Goal: Transaction & Acquisition: Purchase product/service

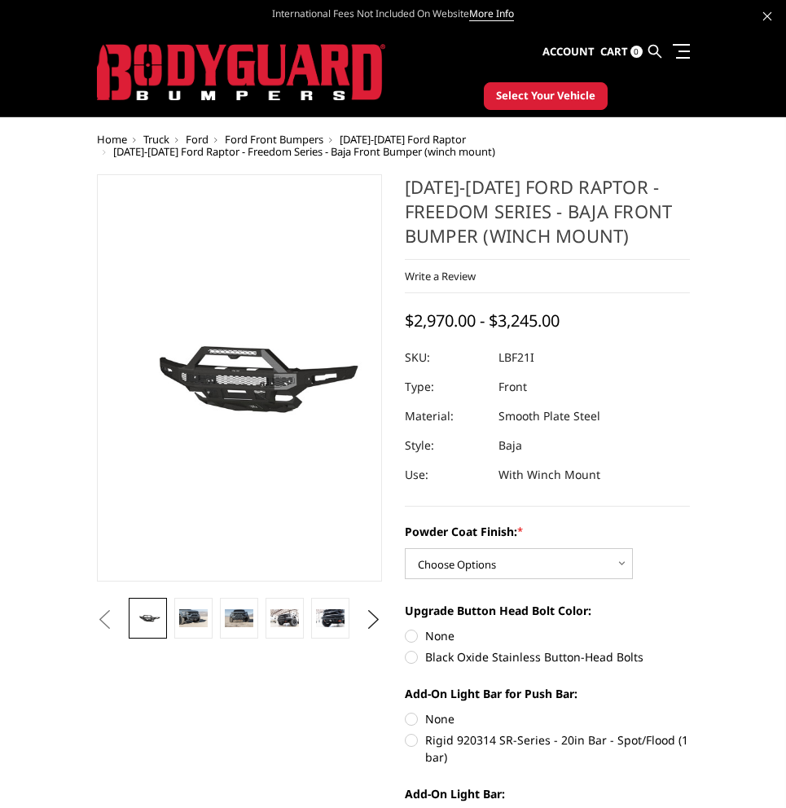
click at [270, 365] on img at bounding box center [156, 382] width 1042 height 488
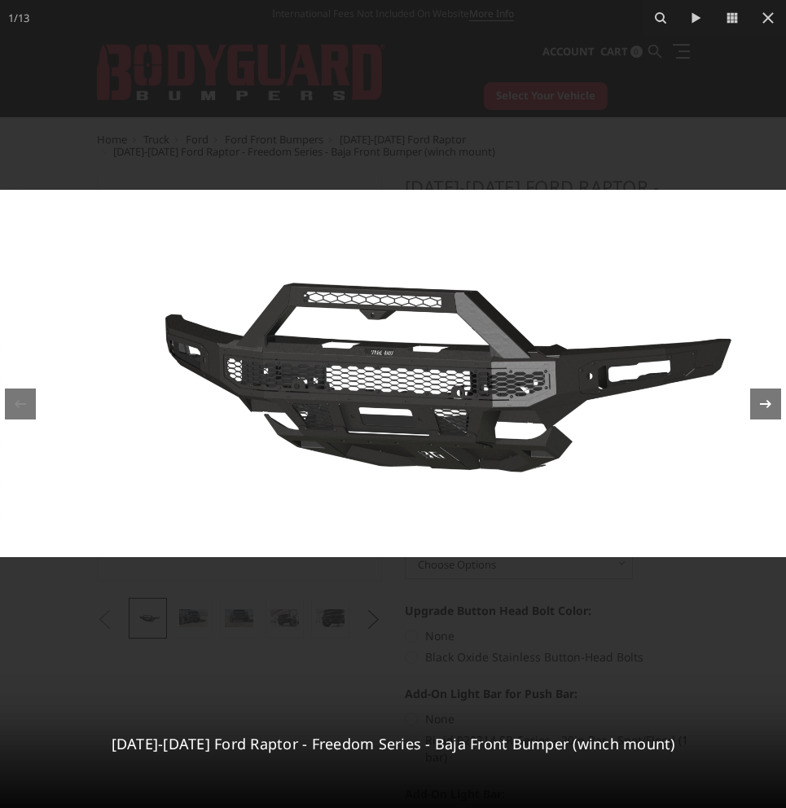
click at [765, 406] on icon at bounding box center [766, 404] width 20 height 20
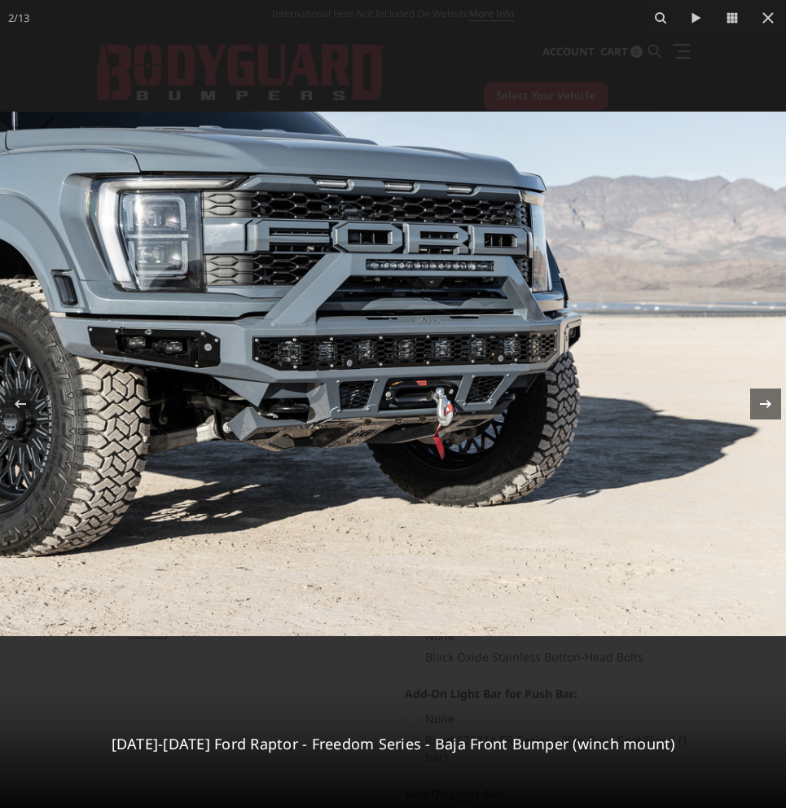
click at [765, 406] on icon at bounding box center [766, 404] width 20 height 20
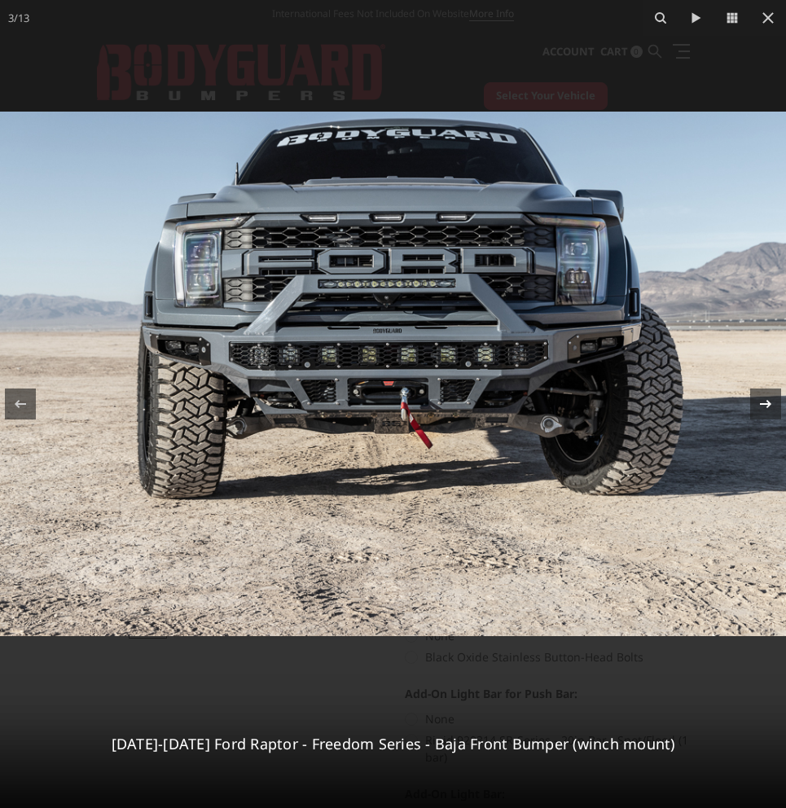
click at [765, 406] on icon at bounding box center [766, 404] width 20 height 20
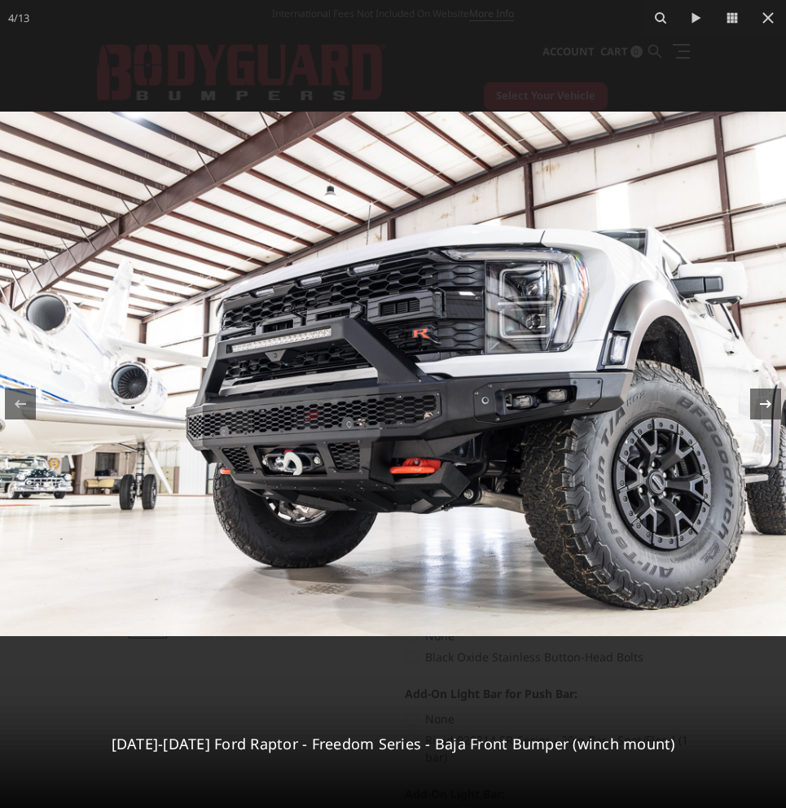
click at [765, 406] on icon at bounding box center [766, 404] width 20 height 20
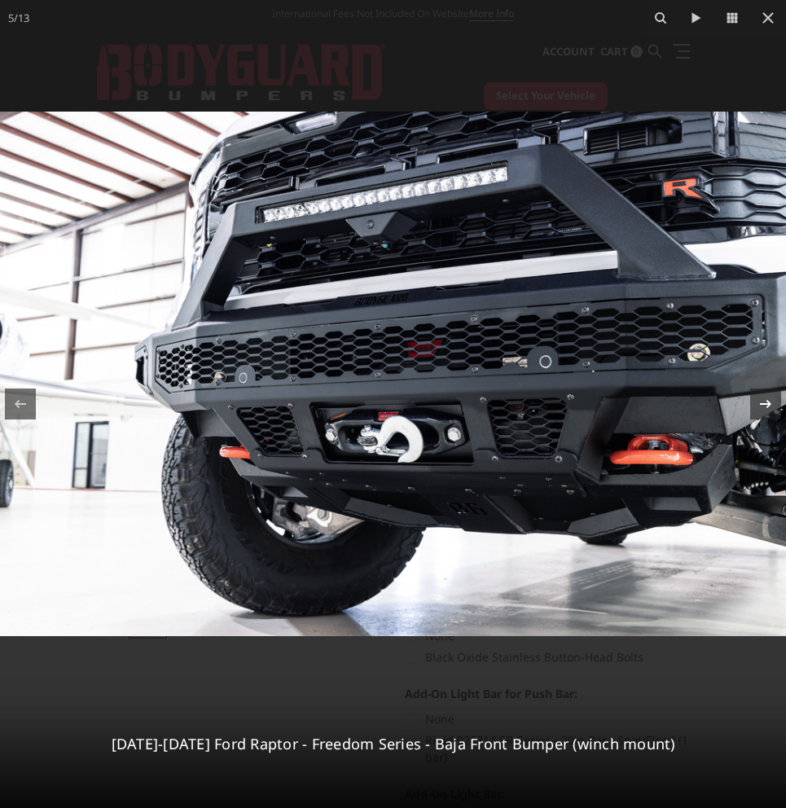
click at [765, 406] on icon at bounding box center [766, 404] width 20 height 20
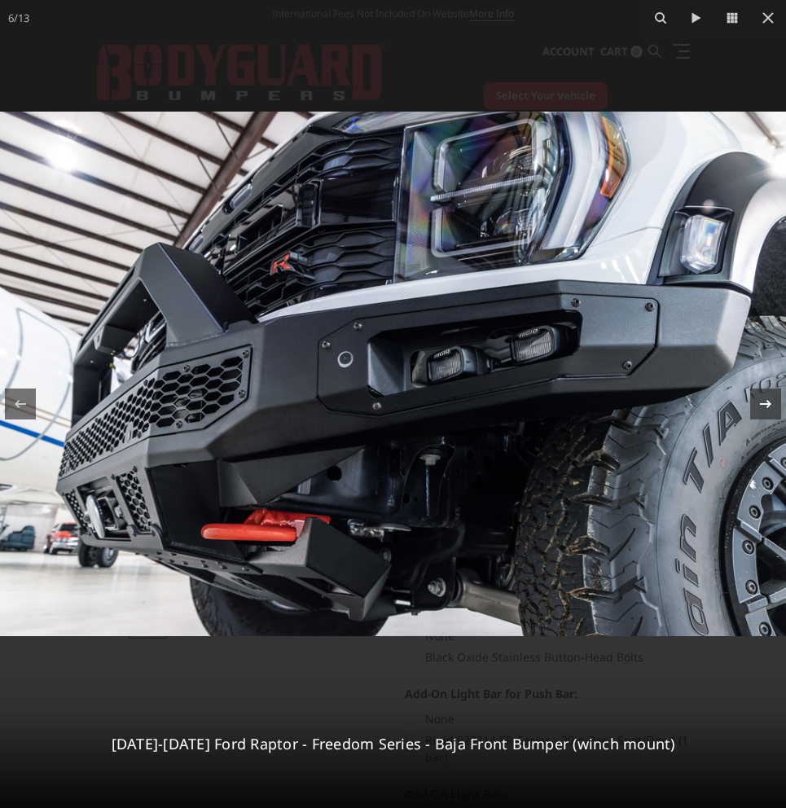
click at [765, 406] on icon at bounding box center [766, 404] width 20 height 20
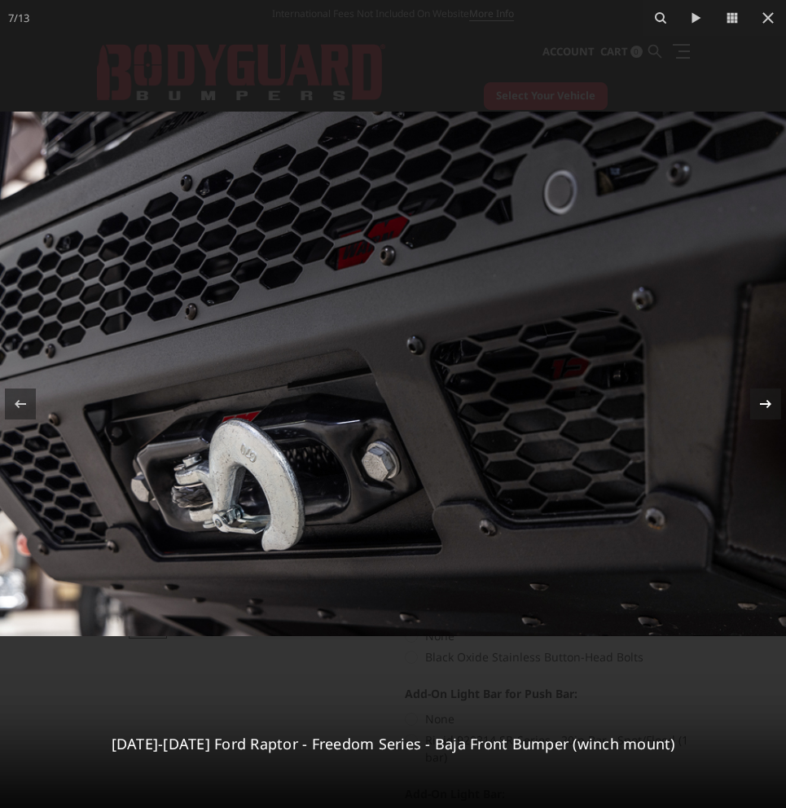
click at [765, 406] on icon at bounding box center [766, 404] width 20 height 20
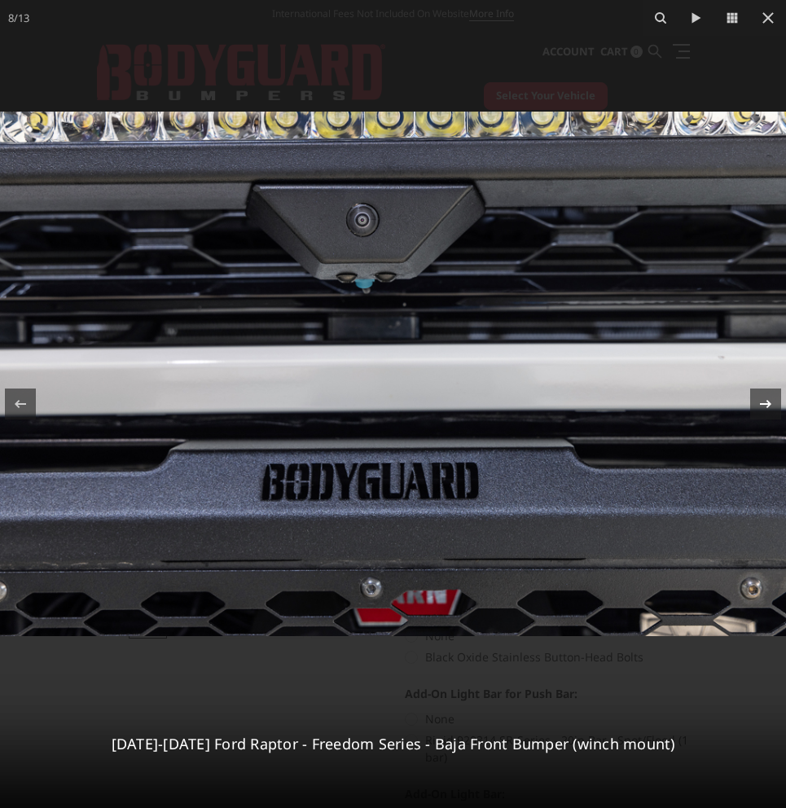
click at [765, 406] on icon at bounding box center [766, 404] width 20 height 20
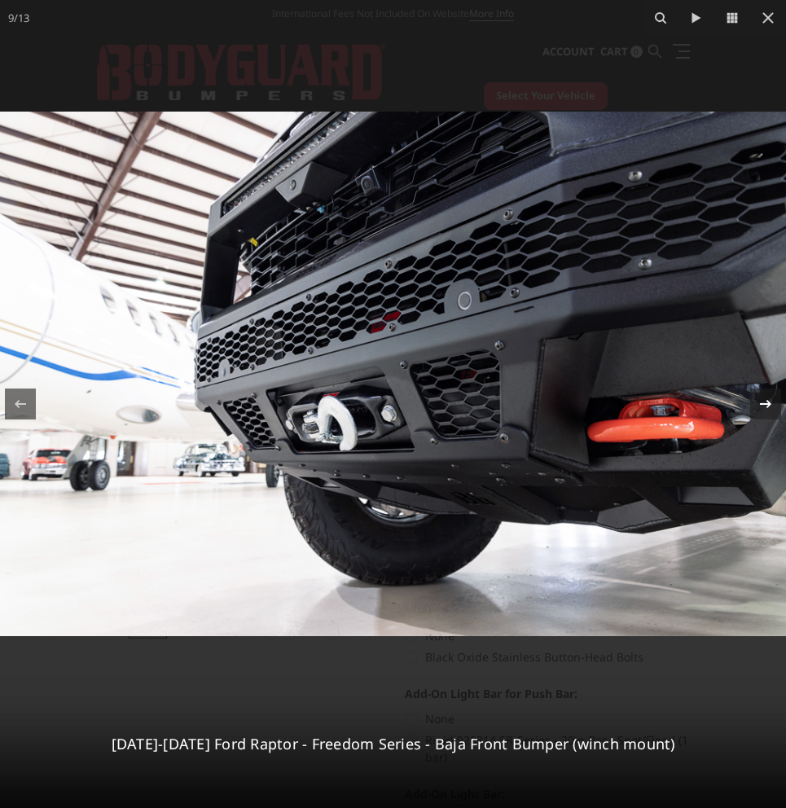
click at [765, 406] on icon at bounding box center [766, 404] width 20 height 20
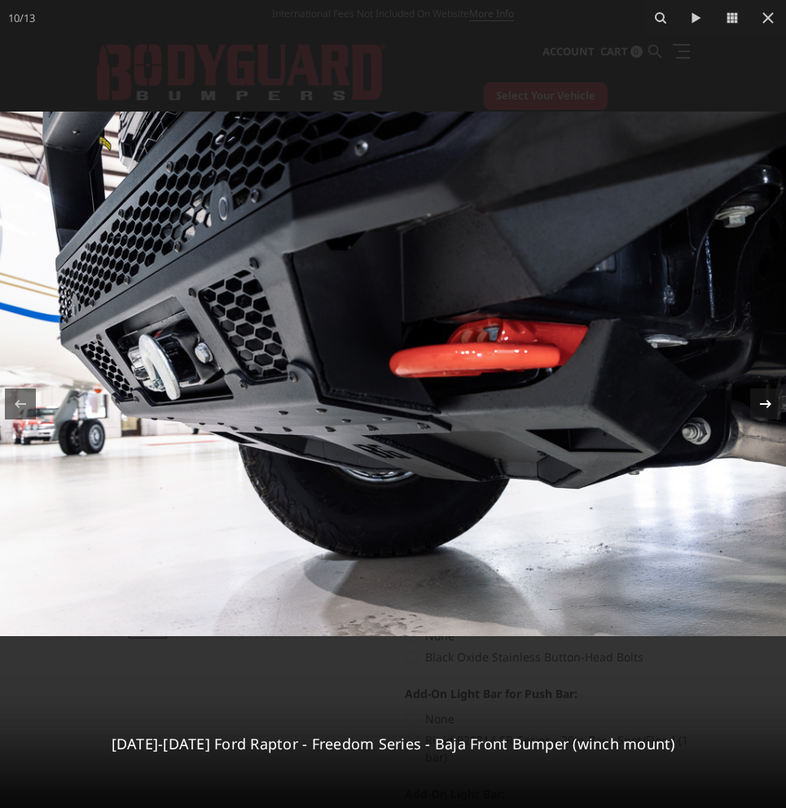
click at [765, 406] on icon at bounding box center [766, 404] width 20 height 20
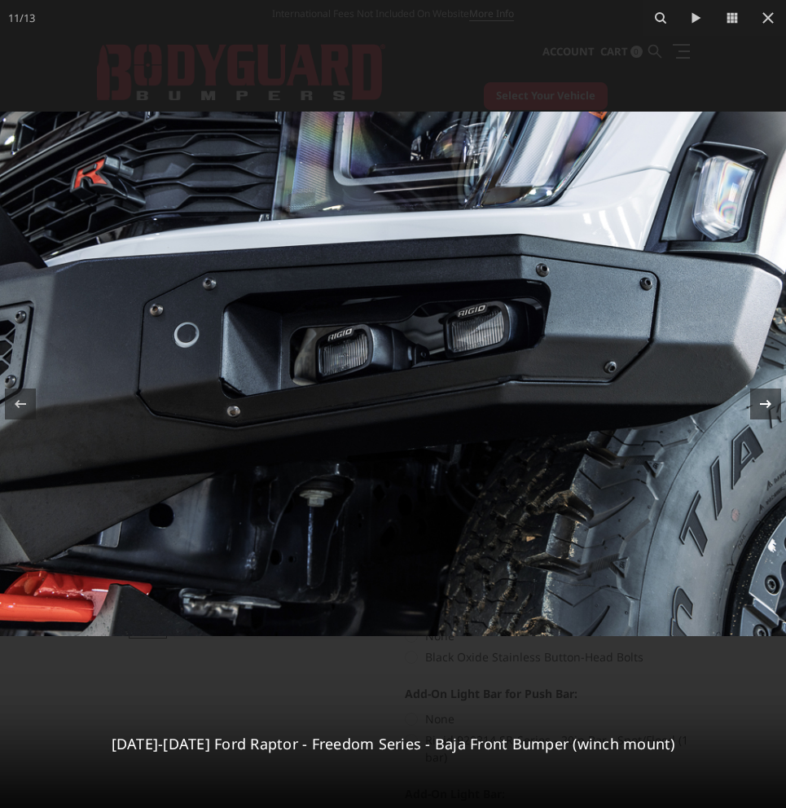
click at [765, 406] on icon at bounding box center [766, 404] width 20 height 20
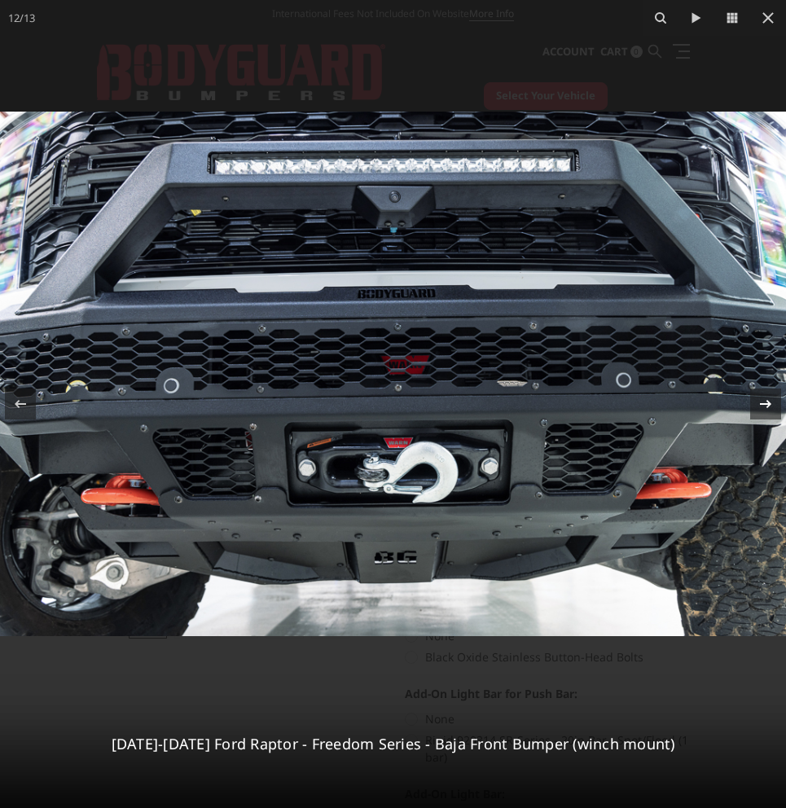
click at [765, 406] on icon at bounding box center [766, 404] width 20 height 20
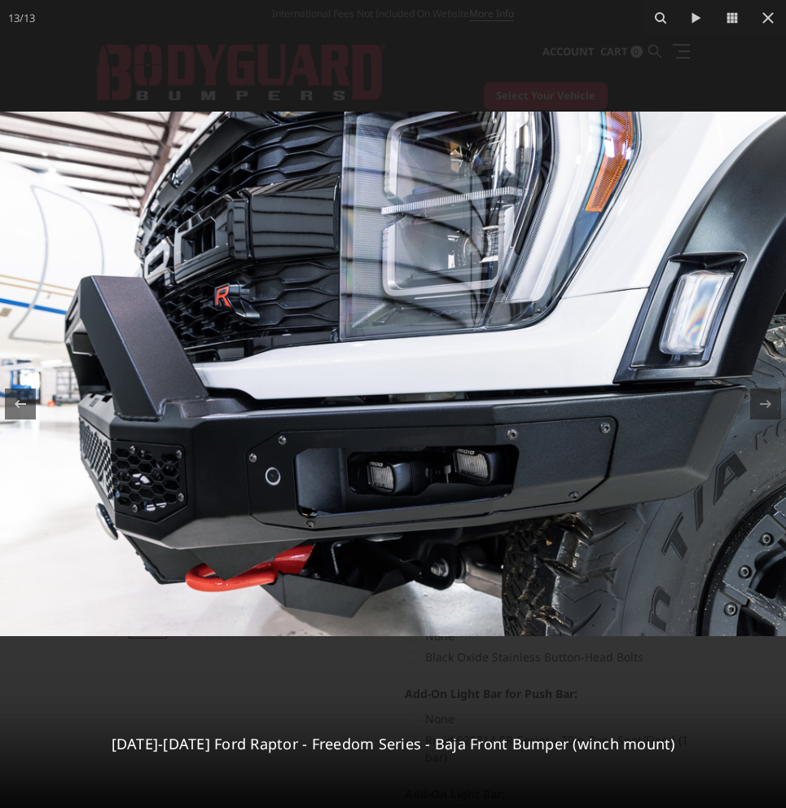
click at [630, 59] on div at bounding box center [393, 404] width 786 height 808
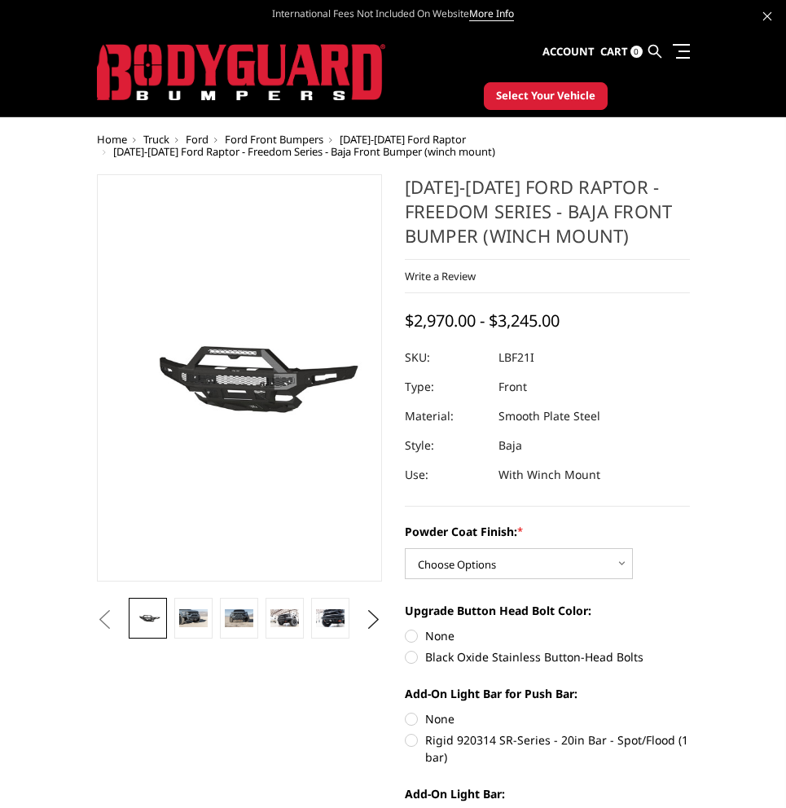
scroll to position [0, 365]
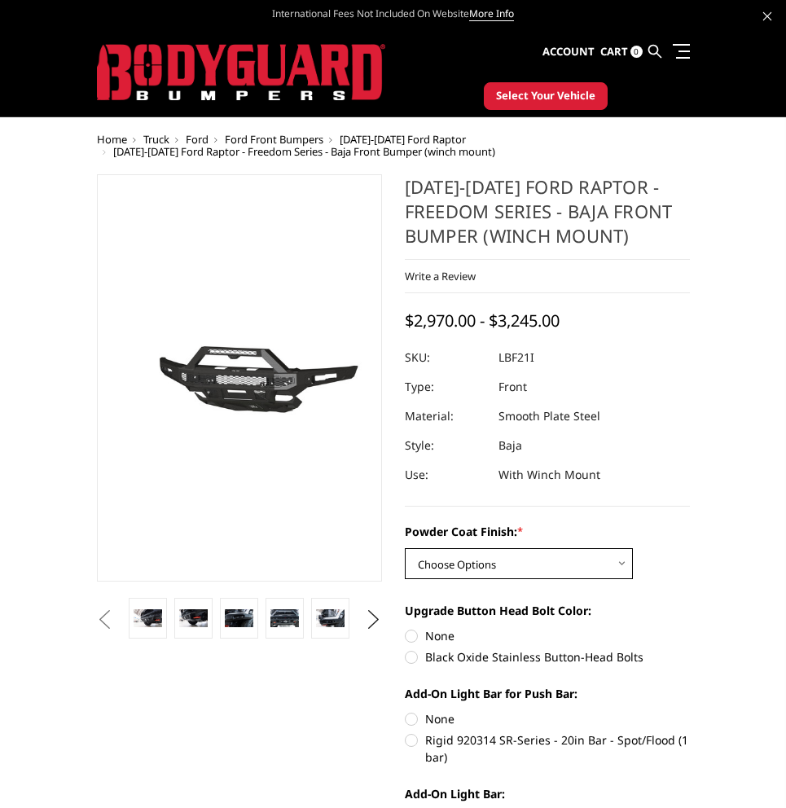
click at [448, 568] on select "Choose Options Bare Metal Texture Black Powder Coat" at bounding box center [519, 563] width 228 height 31
select select "2766"
click at [405, 548] on select "Choose Options Bare Metal Texture Black Powder Coat" at bounding box center [519, 563] width 228 height 31
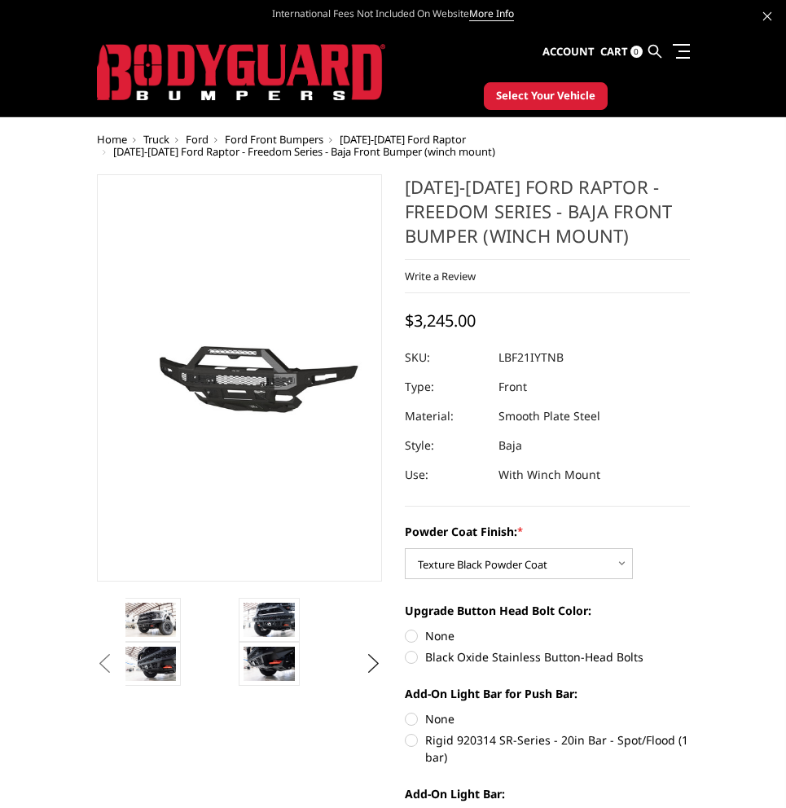
click at [427, 657] on label "Black Oxide Stainless Button-Head Bolts" at bounding box center [547, 656] width 285 height 17
click at [690, 628] on input "Black Oxide Stainless Button-Head Bolts" at bounding box center [690, 627] width 1 height 1
radio input "true"
click at [415, 744] on label "Rigid 920314 SR-Series - 20in Bar - Spot/Flood (1 bar)" at bounding box center [547, 748] width 285 height 34
click at [690, 711] on input "Rigid 920314 SR-Series - 20in Bar - Spot/Flood (1 bar)" at bounding box center [690, 710] width 1 height 1
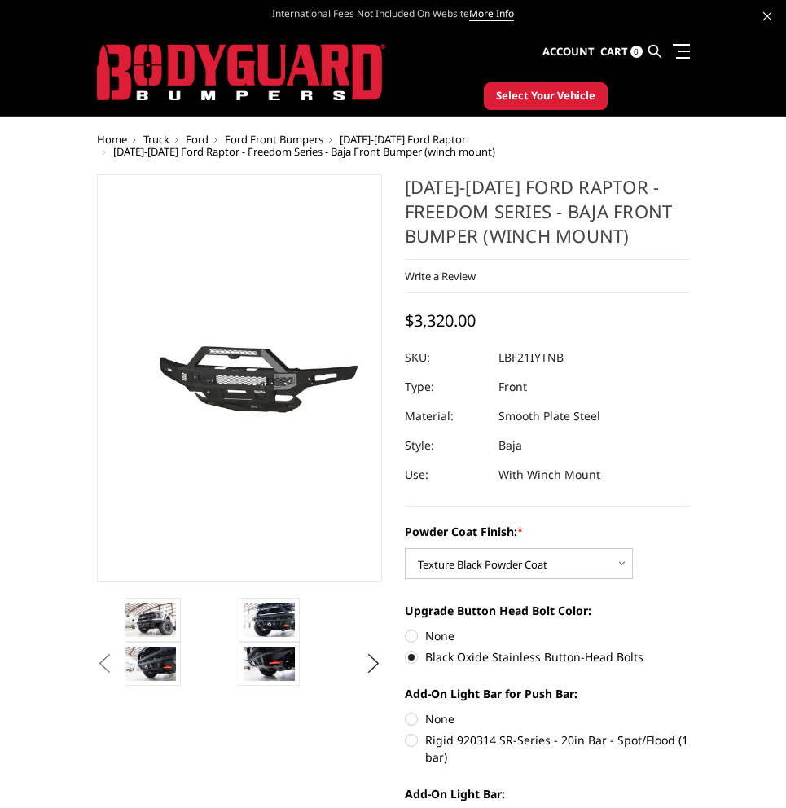
radio input "true"
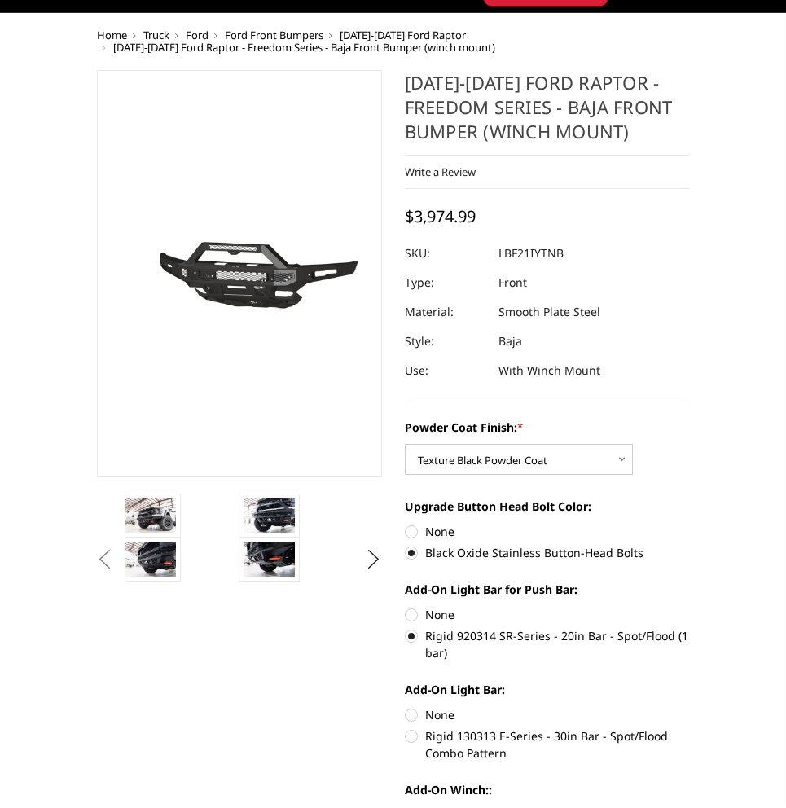
scroll to position [152, 0]
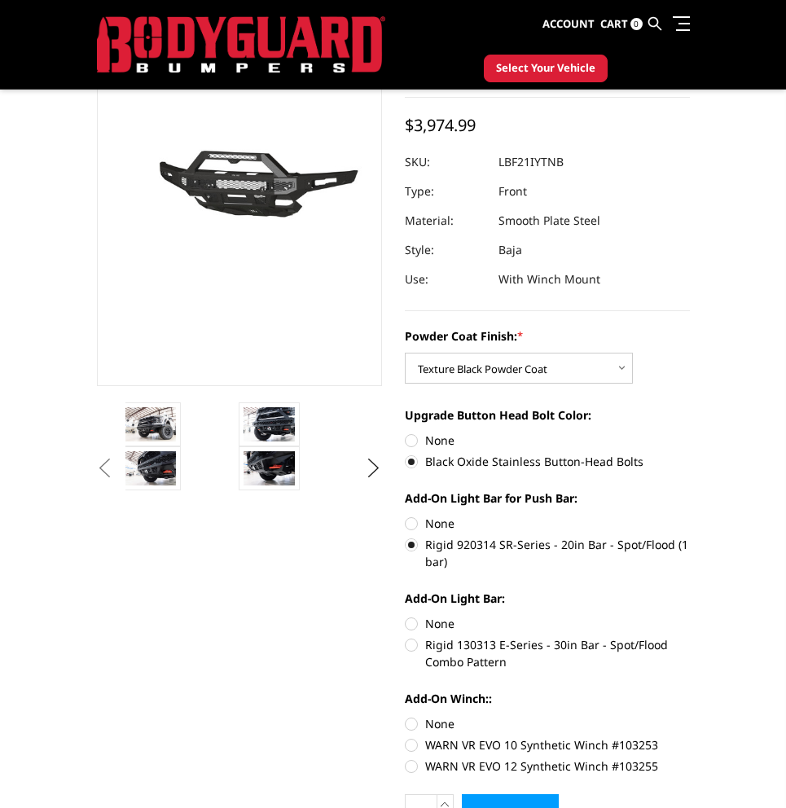
click at [455, 652] on label "Rigid 130313 E-Series - 30in Bar - Spot/Flood Combo Pattern" at bounding box center [547, 653] width 285 height 34
click at [690, 616] on input "Rigid 130313 E-Series - 30in Bar - Spot/Flood Combo Pattern" at bounding box center [690, 615] width 1 height 1
radio input "true"
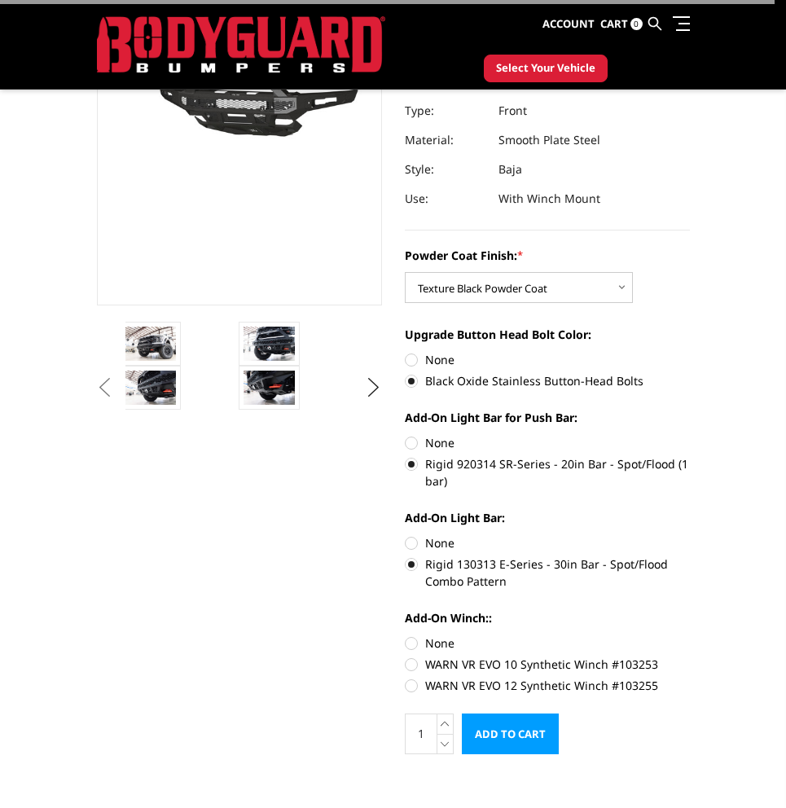
scroll to position [255, 0]
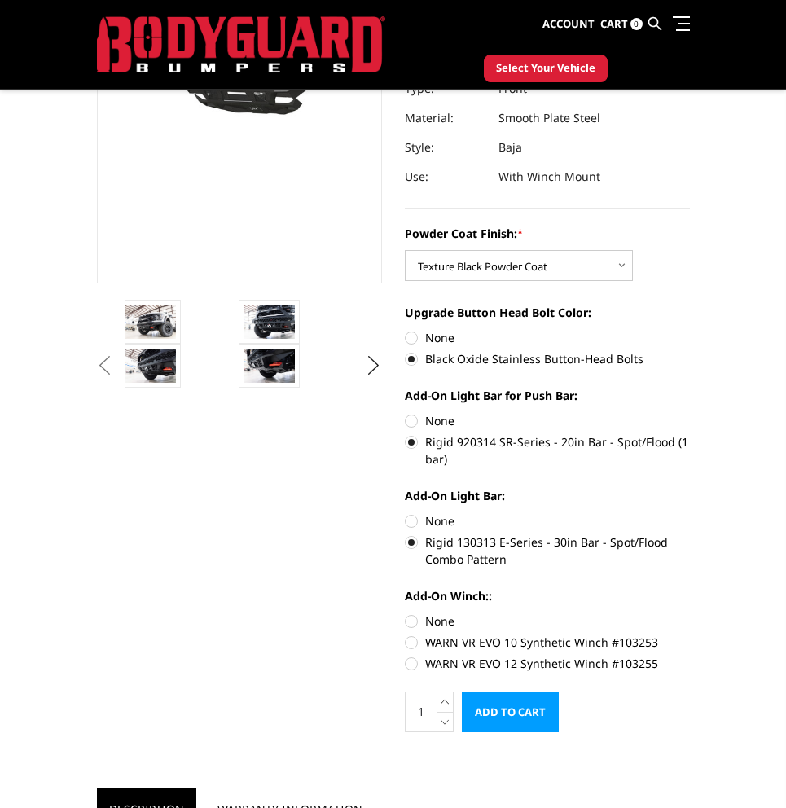
click at [455, 661] on label "WARN VR EVO 12 Synthetic Winch #103255" at bounding box center [547, 663] width 285 height 17
click at [690, 634] on input "WARN VR EVO 12 Synthetic Winch #103255" at bounding box center [690, 634] width 1 height 1
radio input "true"
click at [517, 715] on input "Add to Cart" at bounding box center [510, 711] width 97 height 41
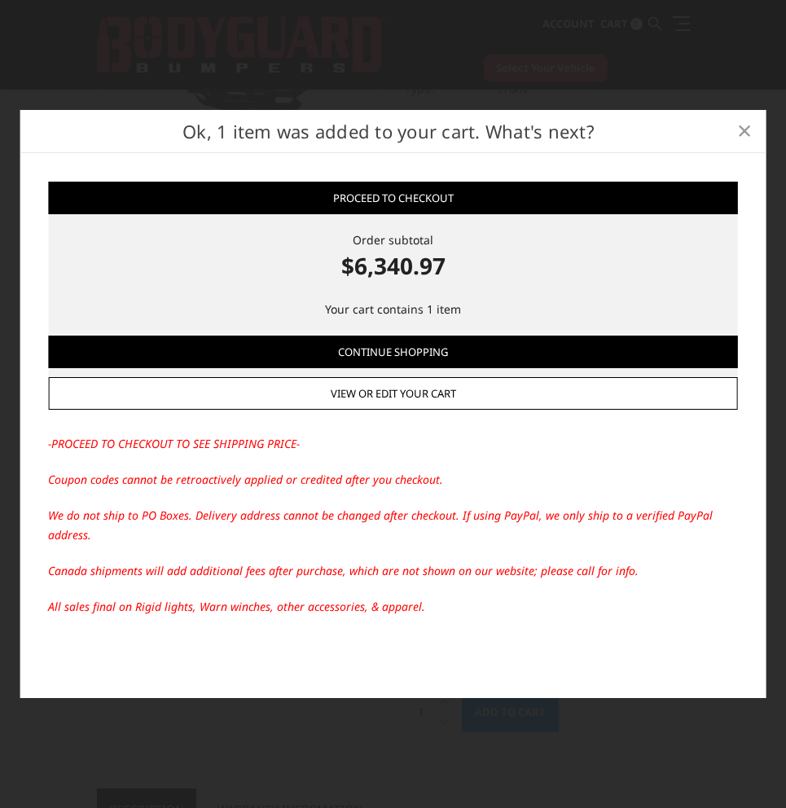
click at [745, 123] on span "×" at bounding box center [744, 129] width 15 height 35
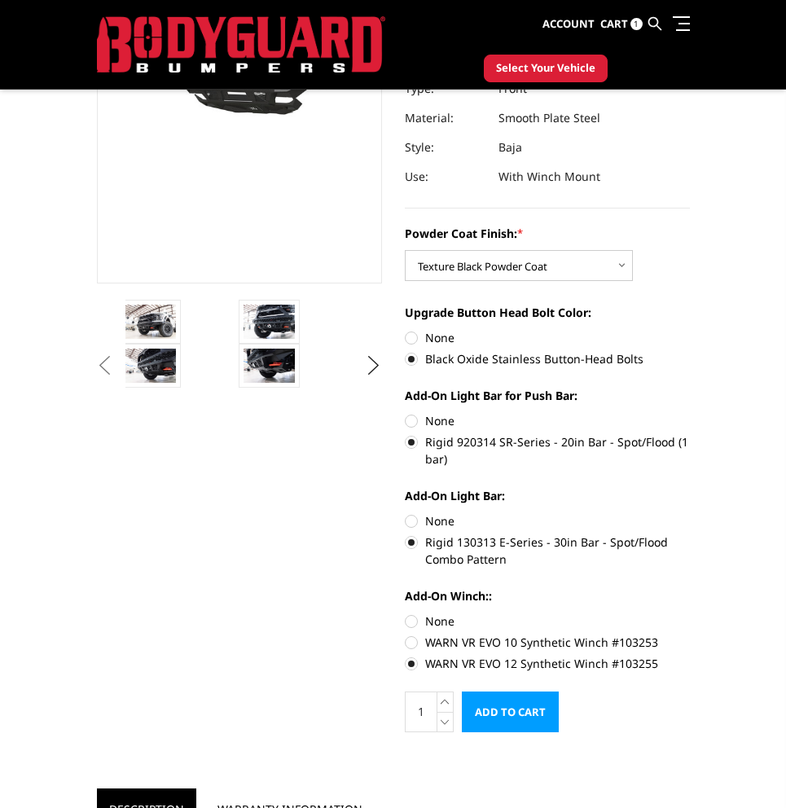
scroll to position [0, 0]
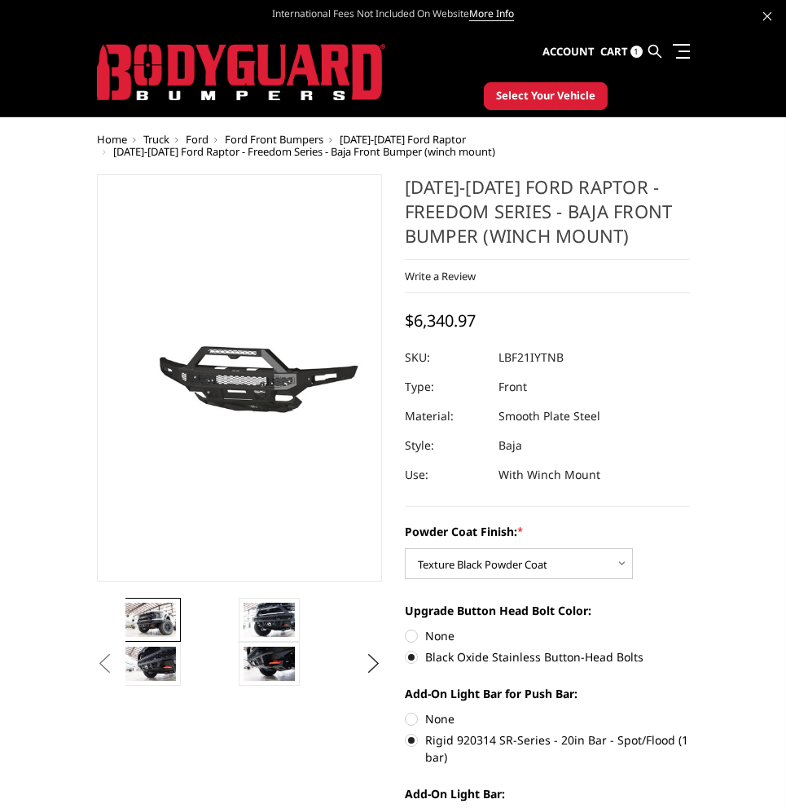
click at [155, 628] on img at bounding box center [150, 620] width 51 height 34
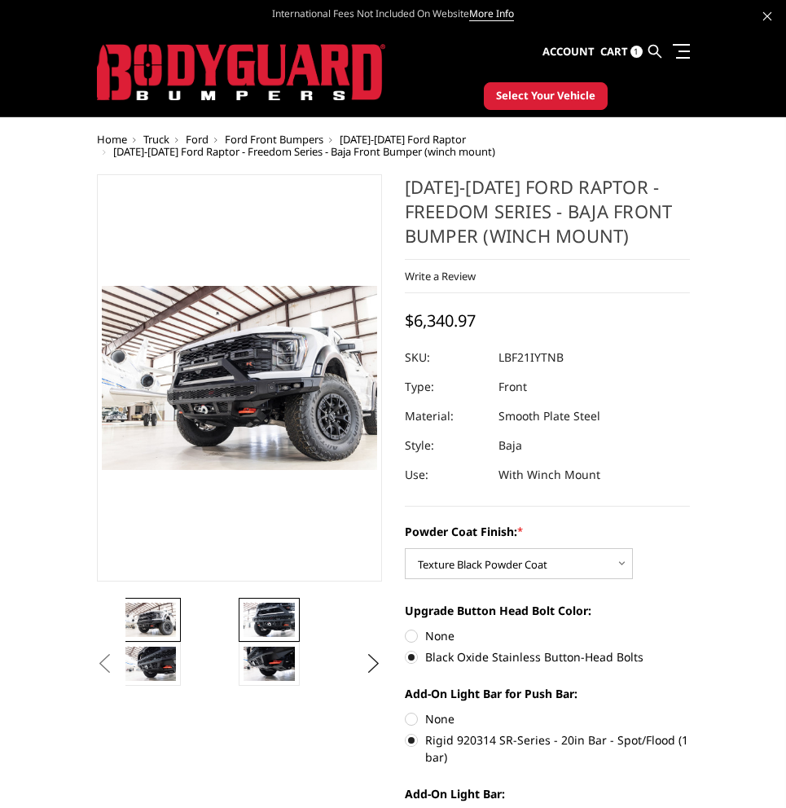
click at [255, 612] on img at bounding box center [269, 620] width 51 height 34
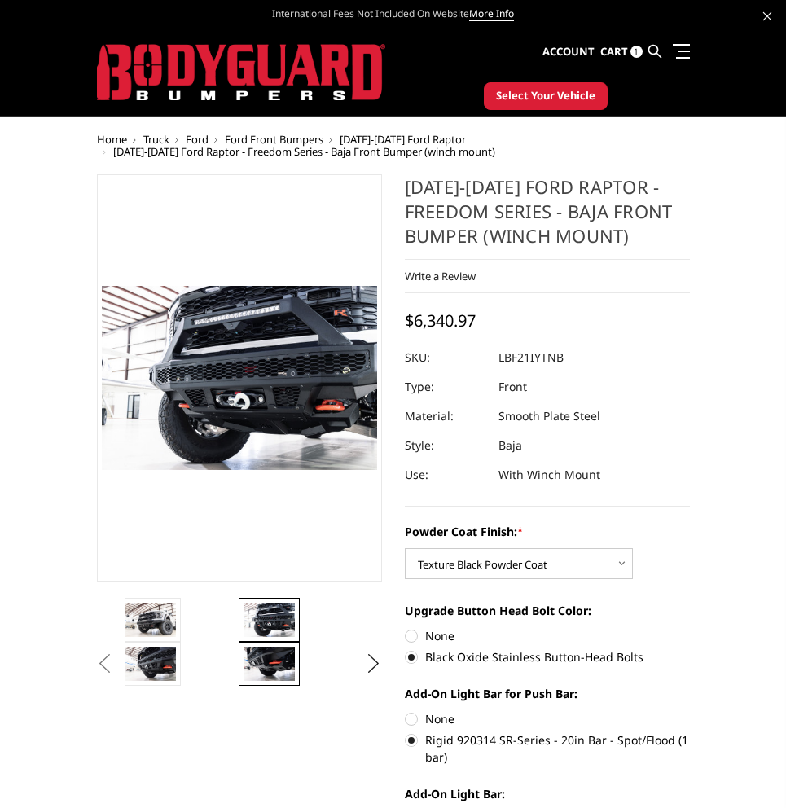
click at [269, 666] on img at bounding box center [269, 664] width 51 height 34
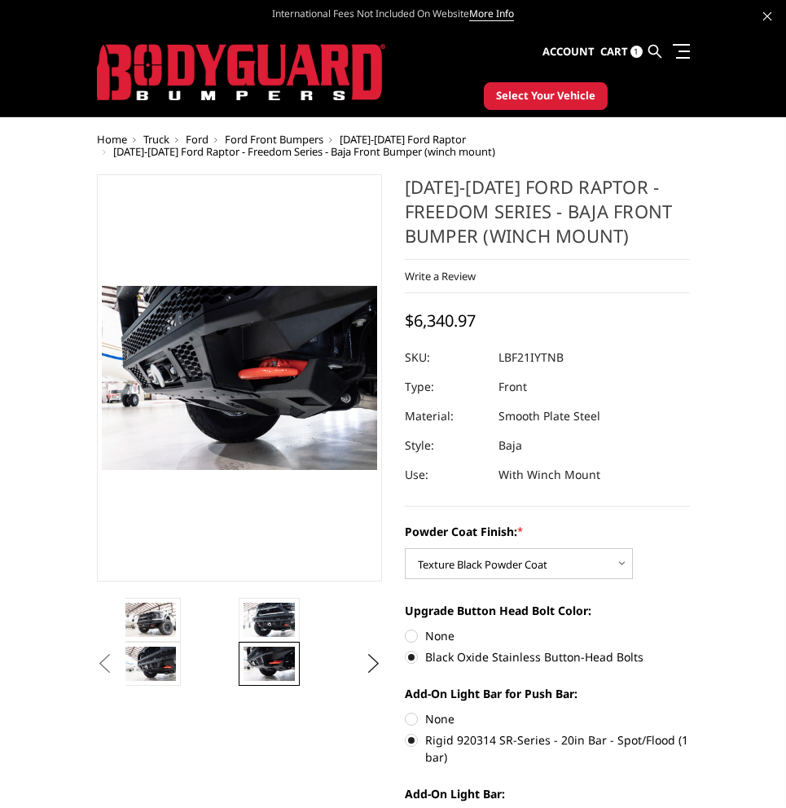
click at [117, 661] on button "Previous" at bounding box center [105, 664] width 24 height 24
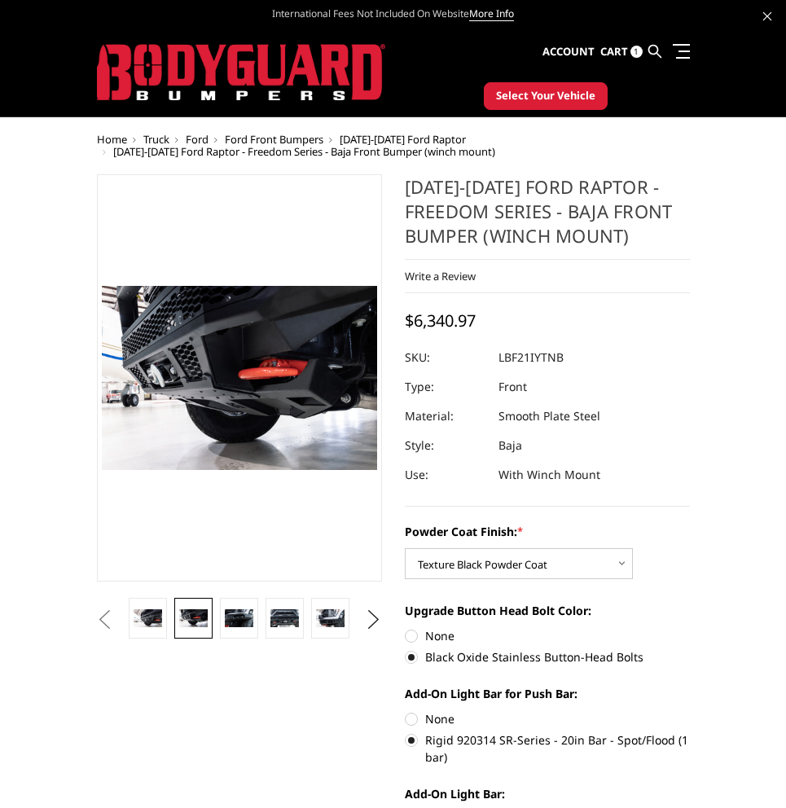
click at [117, 621] on button "Previous" at bounding box center [105, 620] width 24 height 24
click at [117, 616] on button "Previous" at bounding box center [105, 620] width 24 height 24
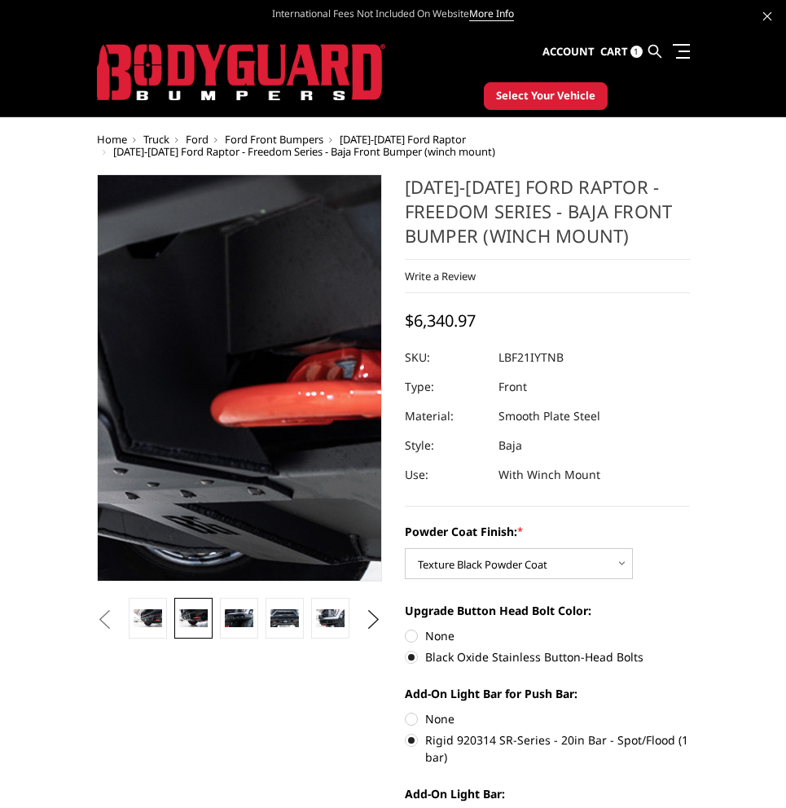
click at [249, 316] on img at bounding box center [215, 421] width 1042 height 695
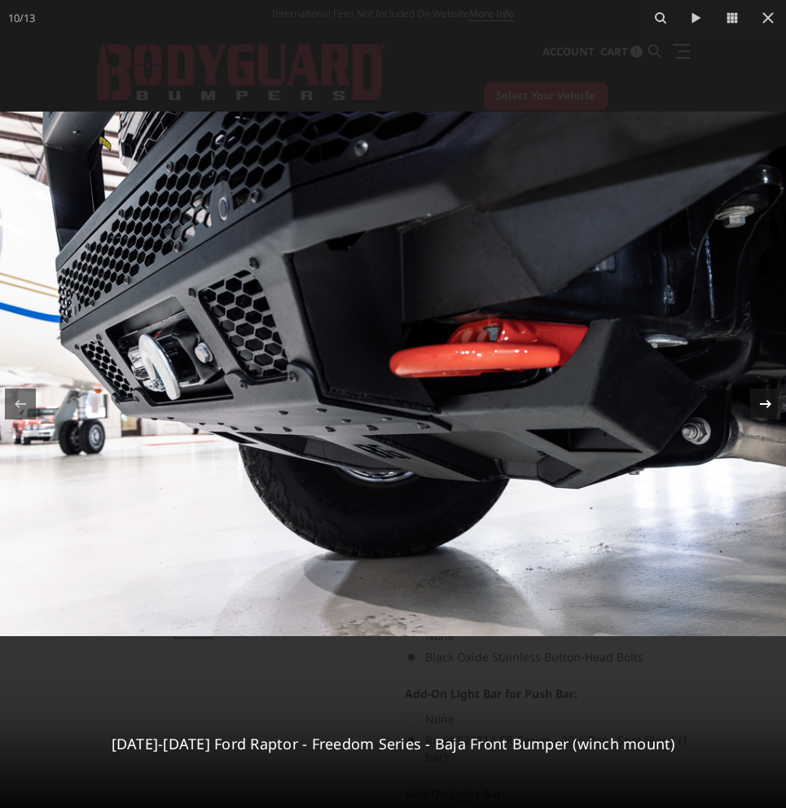
click at [769, 402] on icon at bounding box center [765, 404] width 11 height 8
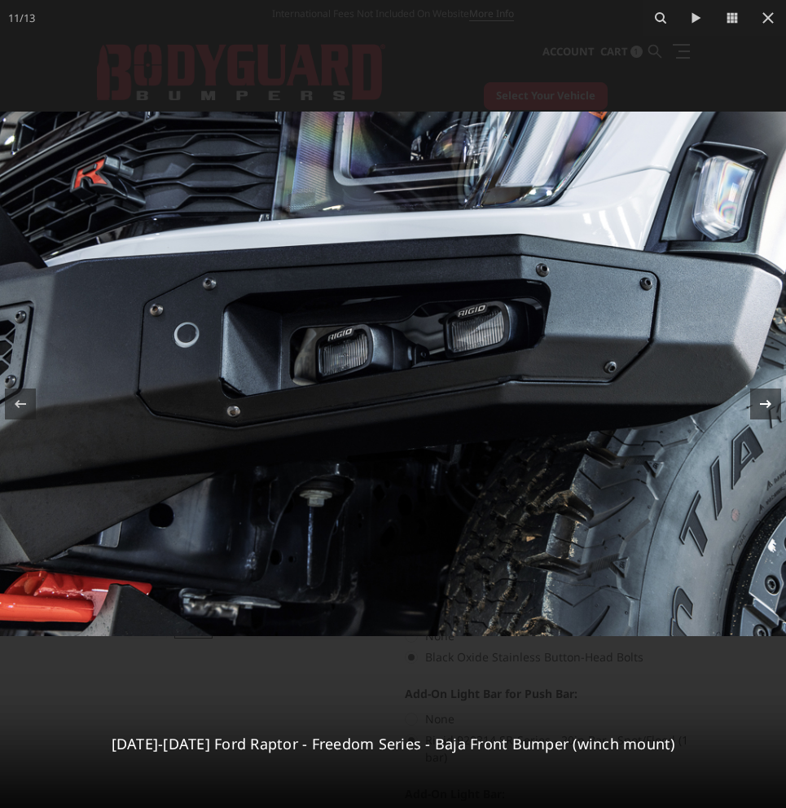
click at [769, 402] on icon at bounding box center [765, 404] width 11 height 8
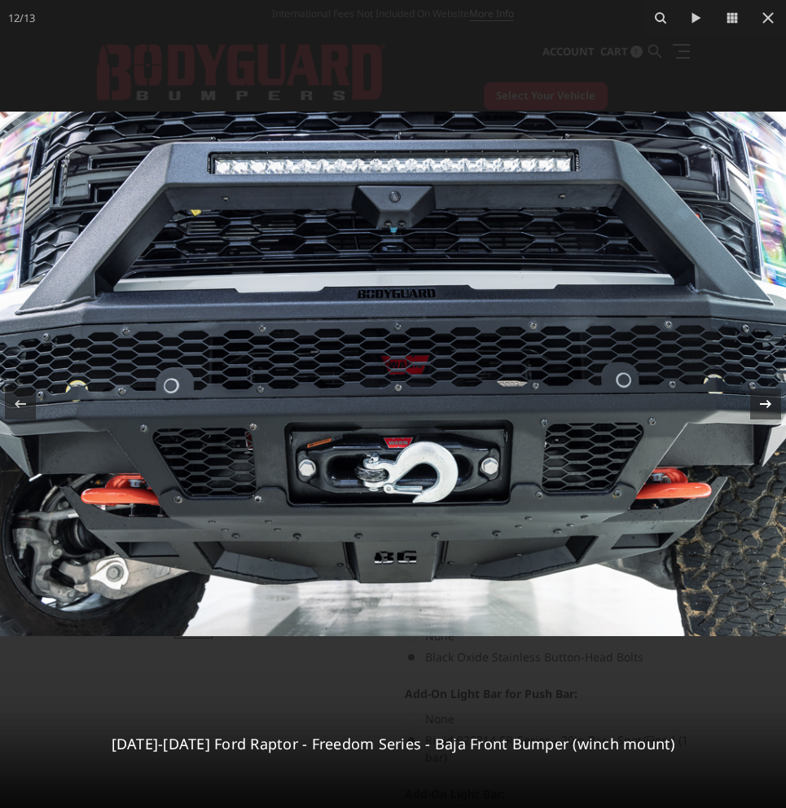
click at [769, 402] on icon at bounding box center [765, 404] width 11 height 8
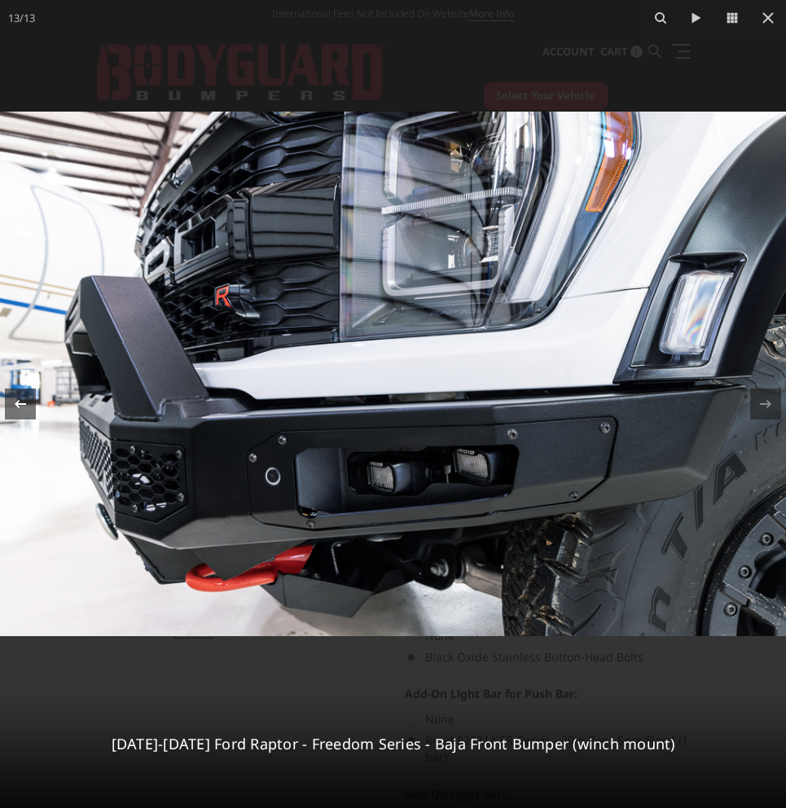
click at [20, 410] on icon at bounding box center [21, 404] width 20 height 20
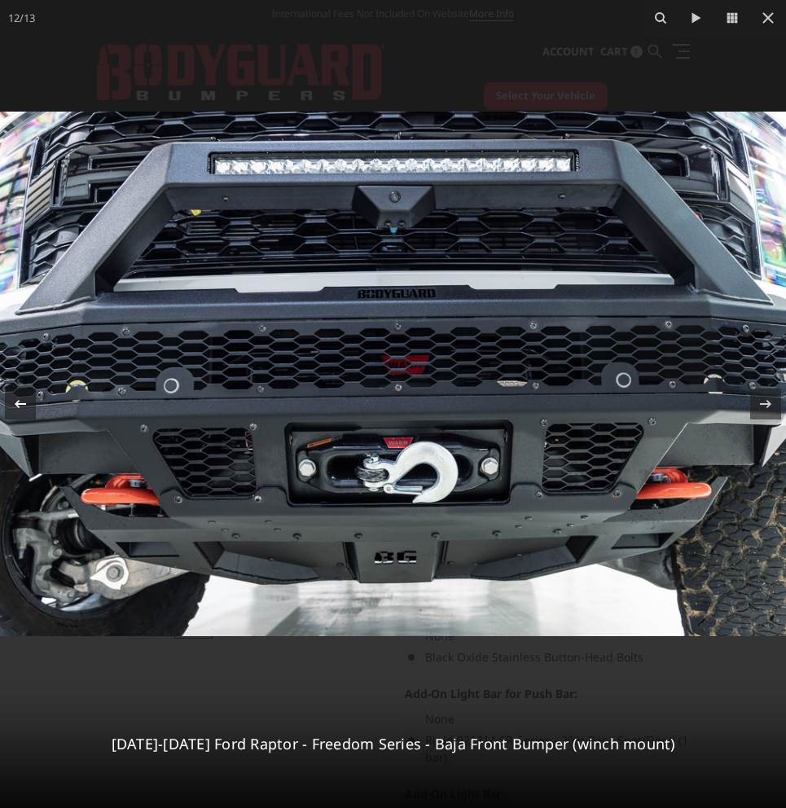
click at [20, 410] on icon at bounding box center [21, 404] width 20 height 20
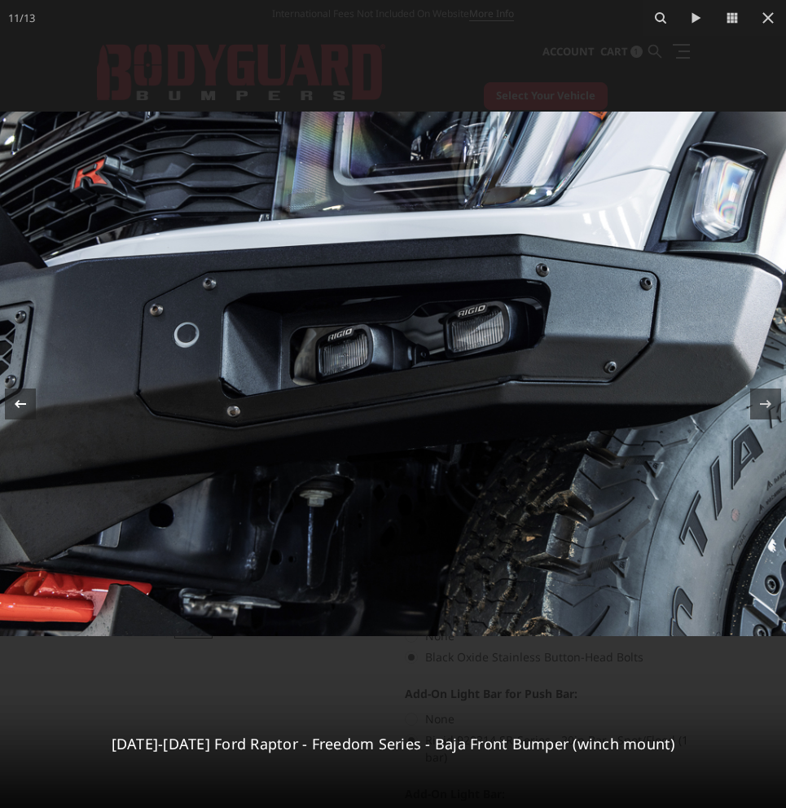
click at [20, 410] on icon at bounding box center [21, 404] width 20 height 20
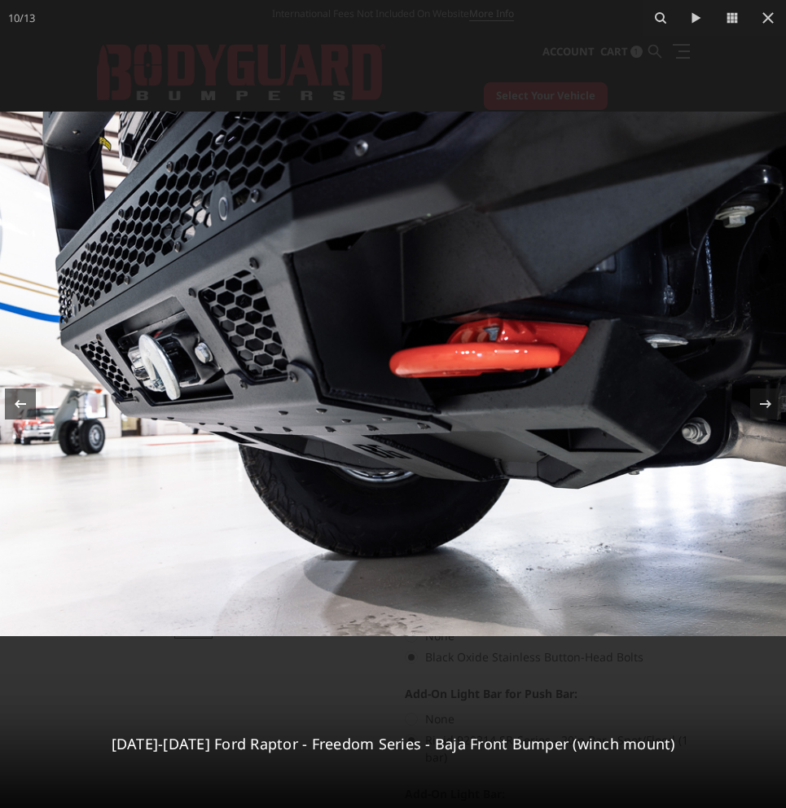
click at [20, 410] on icon at bounding box center [21, 404] width 20 height 20
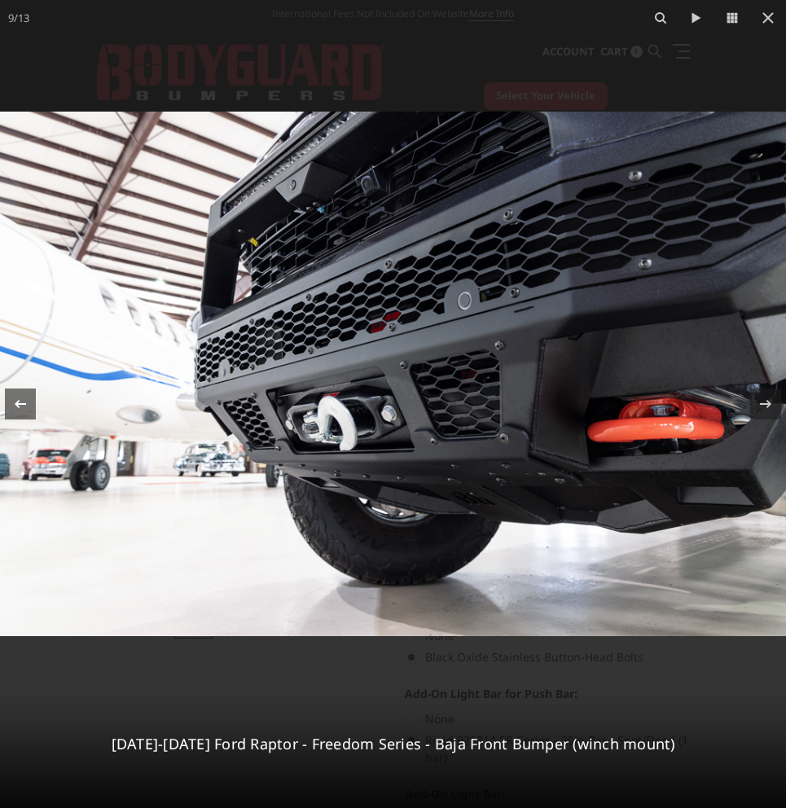
click at [20, 410] on icon at bounding box center [21, 404] width 20 height 20
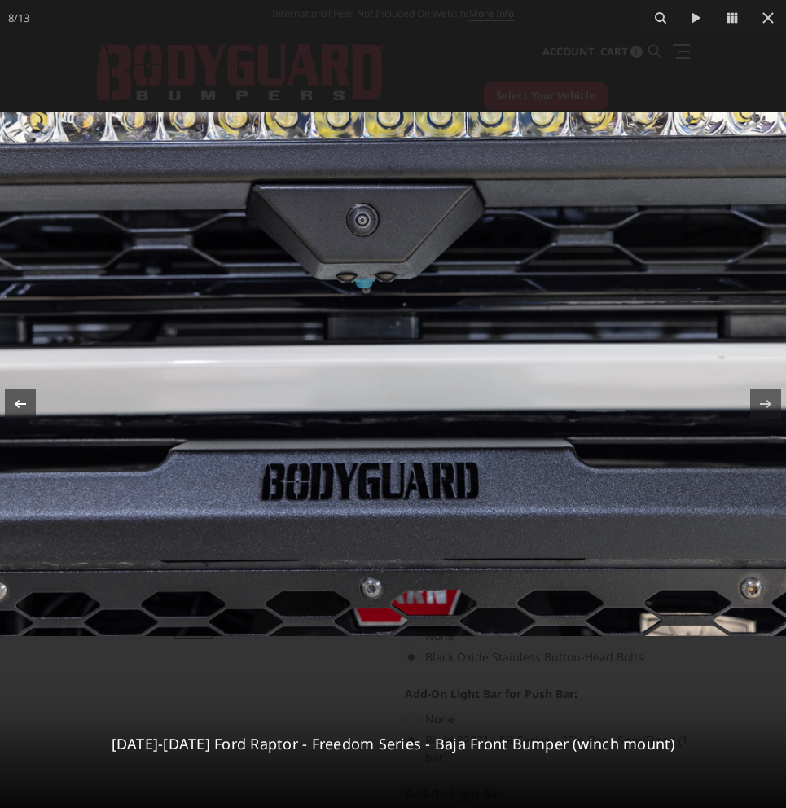
click at [20, 410] on icon at bounding box center [21, 404] width 20 height 20
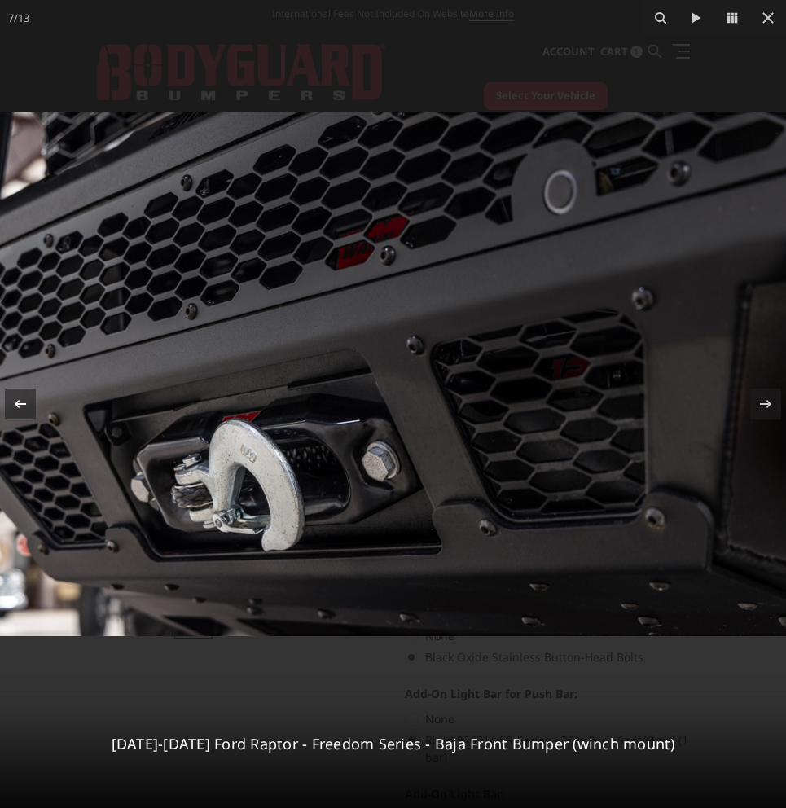
click at [20, 410] on icon at bounding box center [21, 404] width 20 height 20
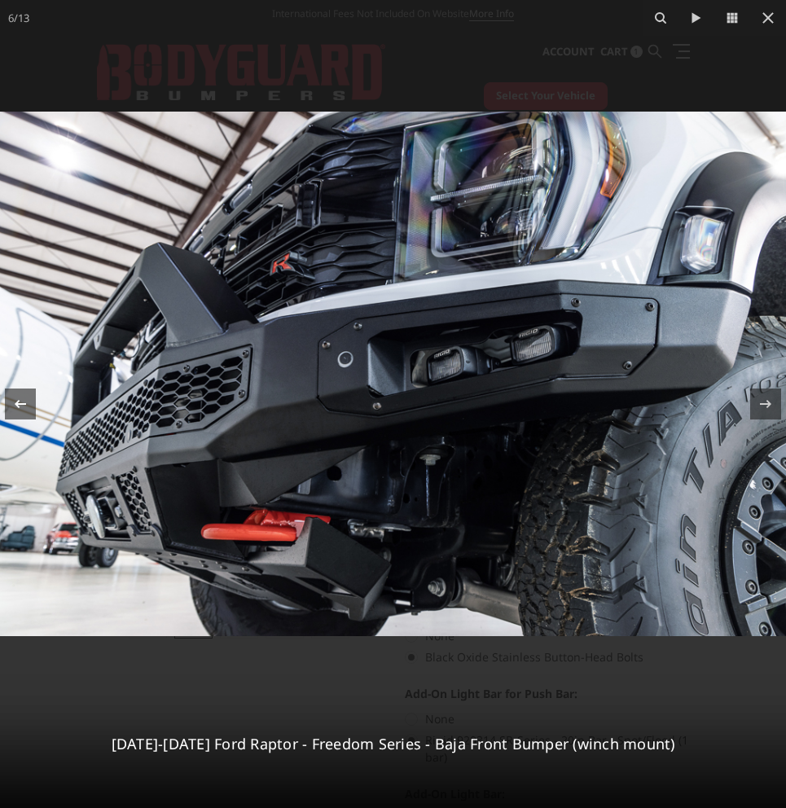
click at [20, 410] on icon at bounding box center [21, 404] width 20 height 20
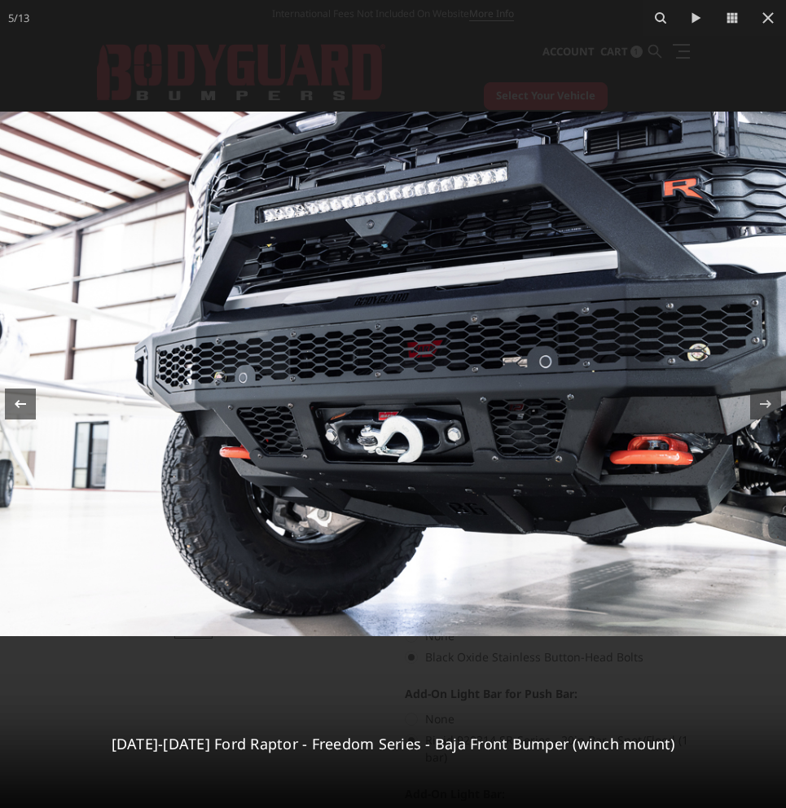
click at [20, 410] on icon at bounding box center [21, 404] width 20 height 20
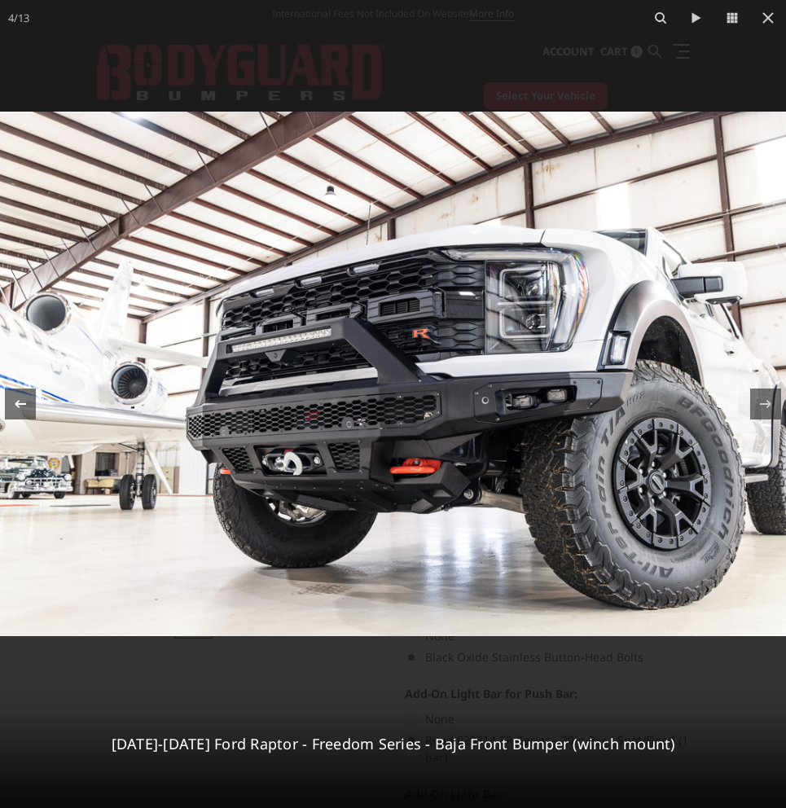
click at [20, 410] on icon at bounding box center [21, 404] width 20 height 20
